Goal: Transaction & Acquisition: Purchase product/service

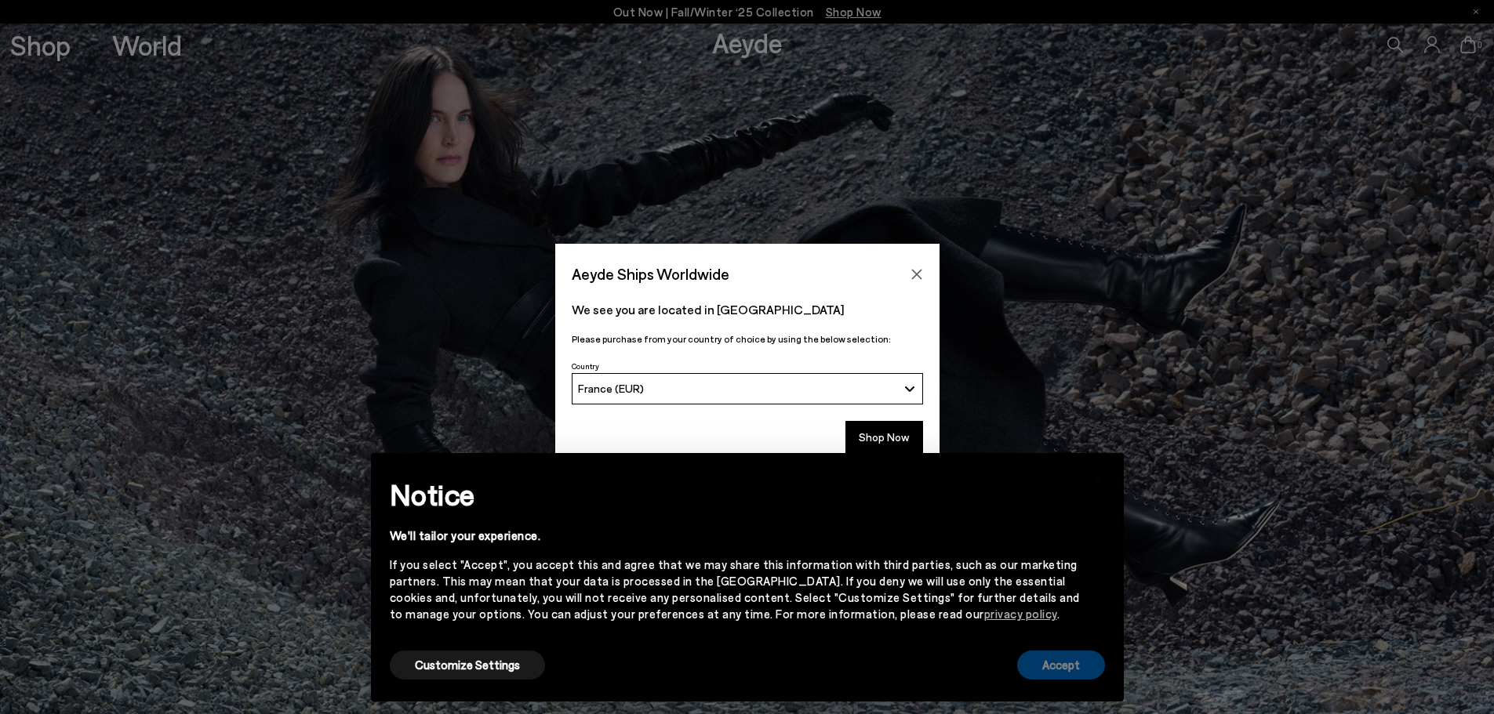
click at [1084, 674] on button "Accept" at bounding box center [1061, 665] width 88 height 29
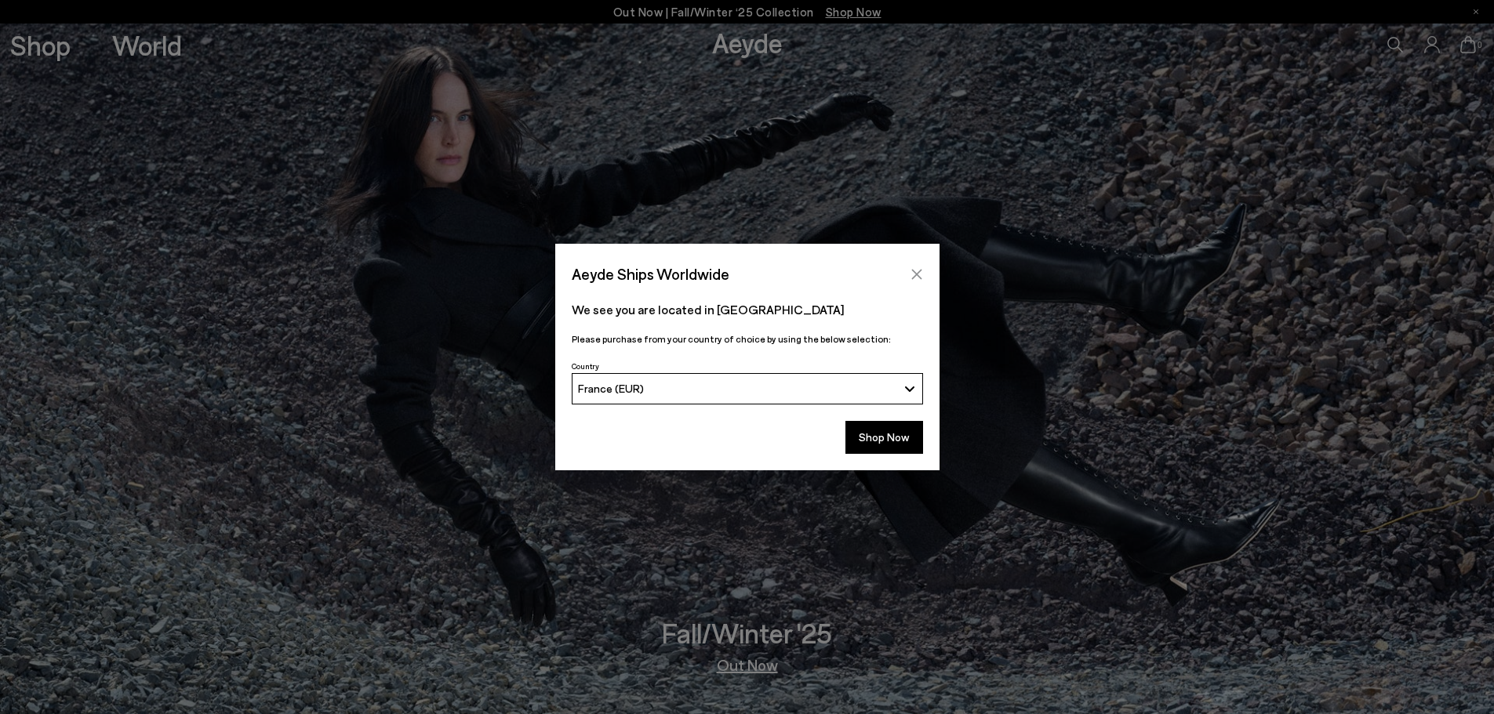
click at [923, 269] on button "Close" at bounding box center [917, 275] width 24 height 24
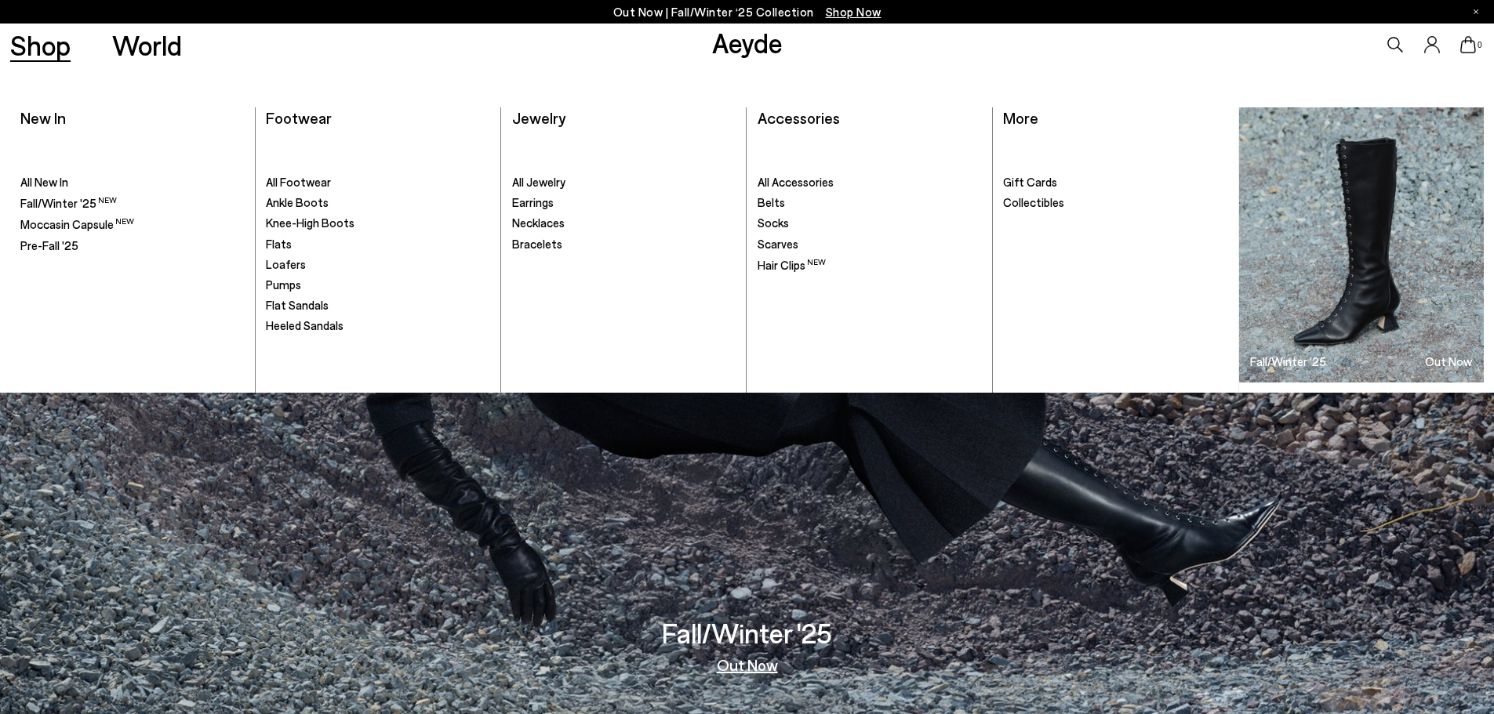
click at [45, 54] on link "Shop" at bounding box center [40, 44] width 60 height 27
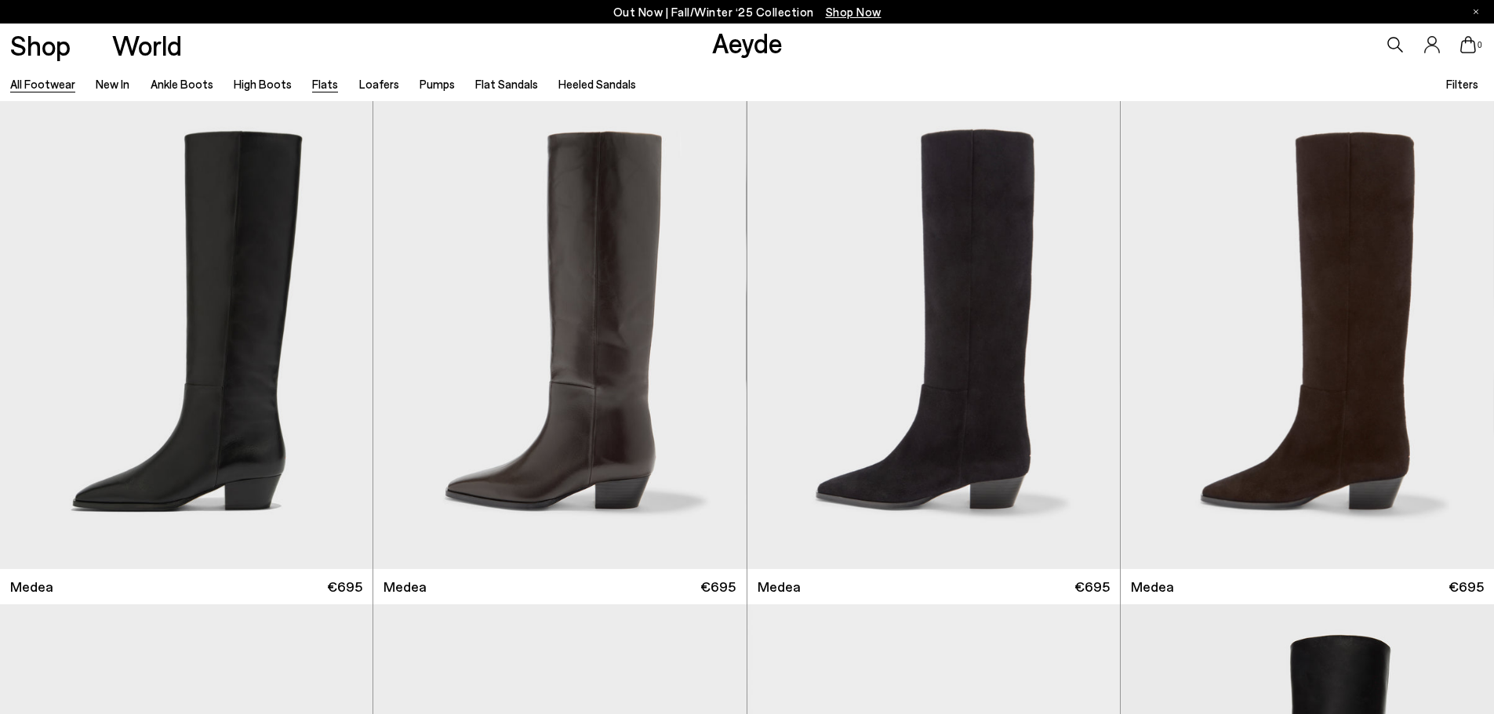
click at [318, 83] on link "Flats" at bounding box center [325, 84] width 26 height 14
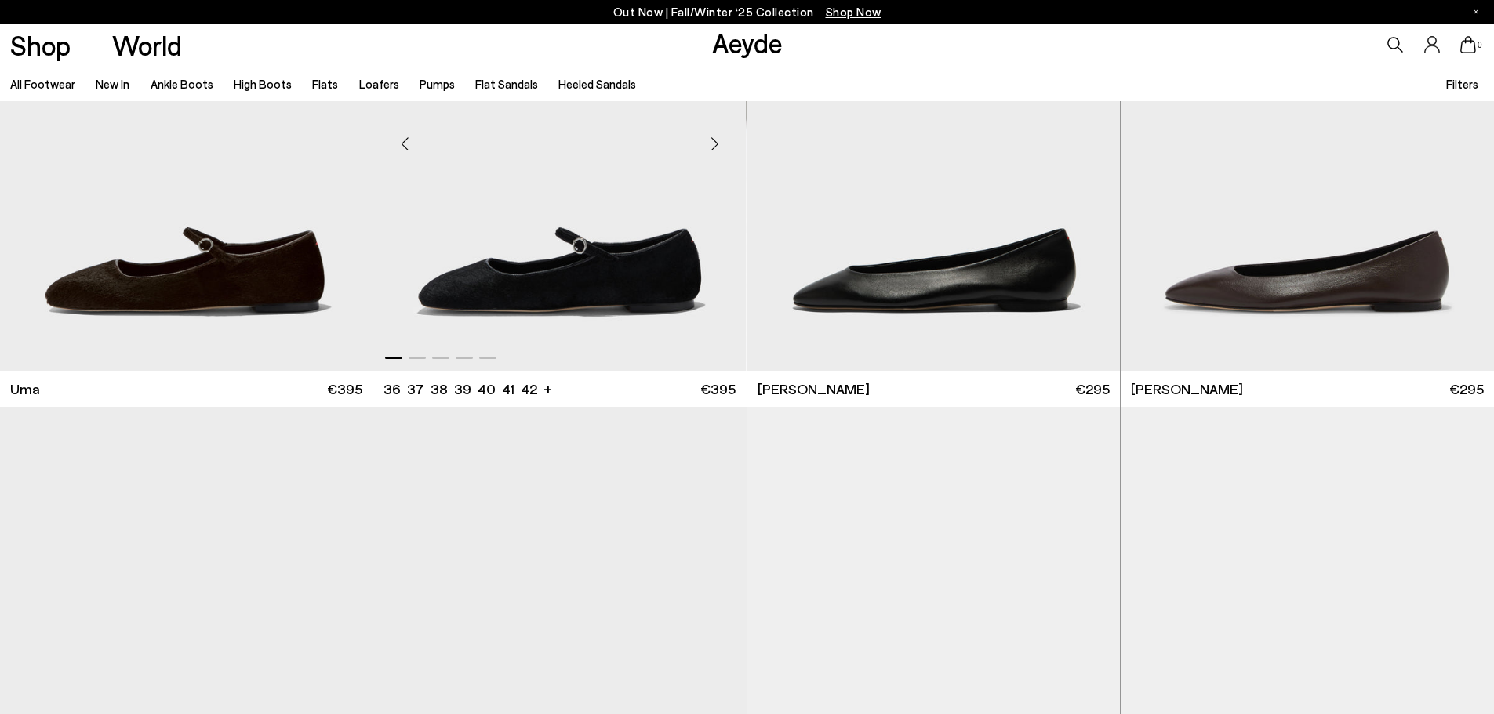
scroll to position [235, 0]
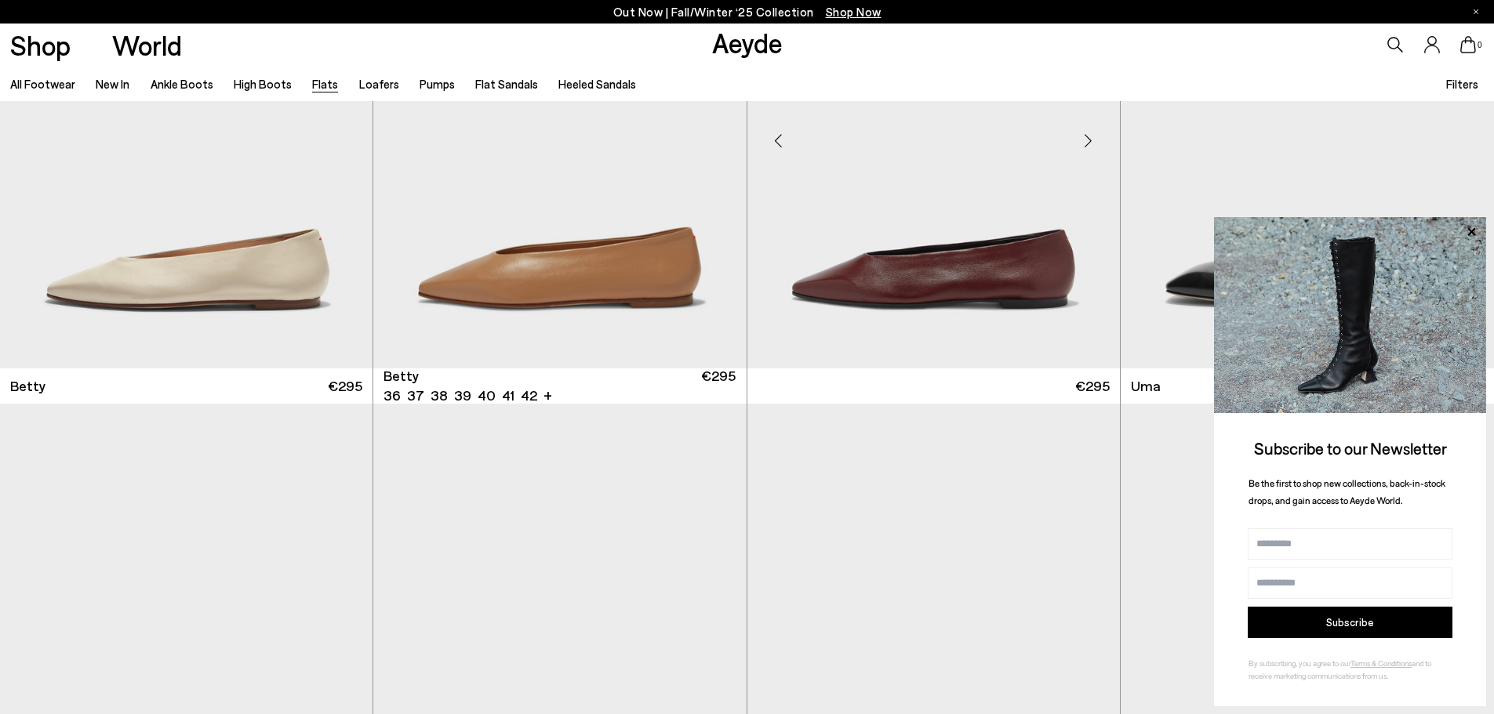
scroll to position [1725, 0]
